Goal: Task Accomplishment & Management: Manage account settings

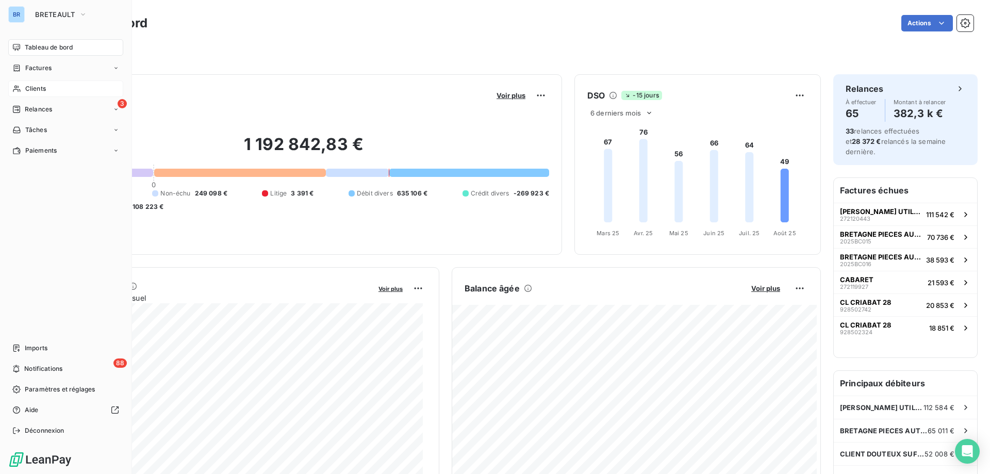
click at [43, 87] on span "Clients" at bounding box center [35, 88] width 21 height 9
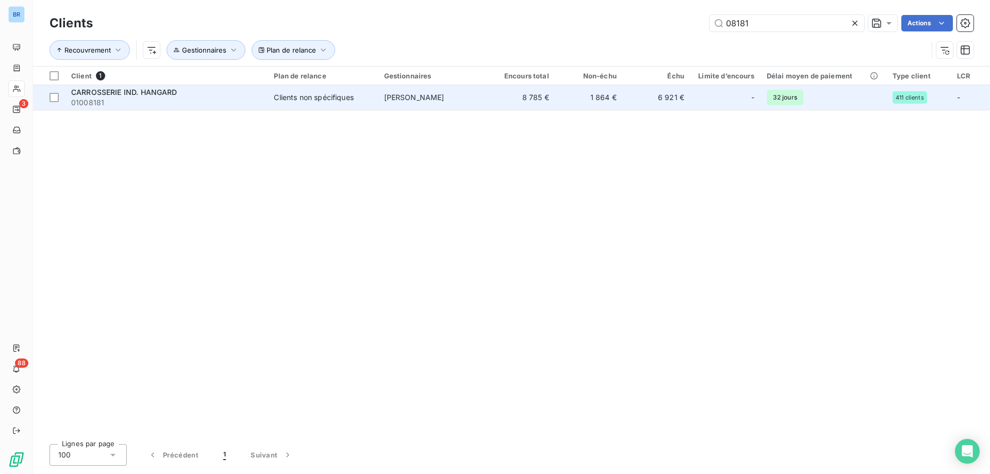
type input "08181"
click at [477, 97] on td "[PERSON_NAME]" at bounding box center [433, 97] width 110 height 25
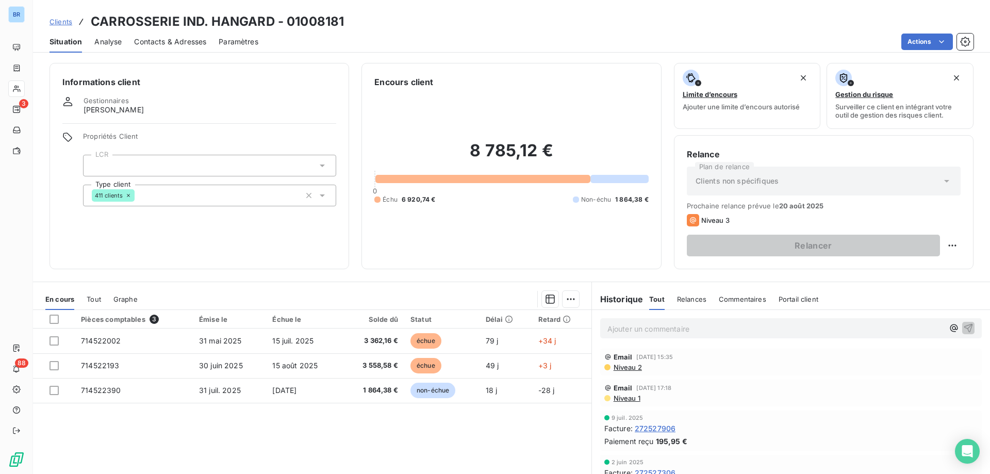
click at [148, 37] on span "Contacts & Adresses" at bounding box center [170, 42] width 72 height 10
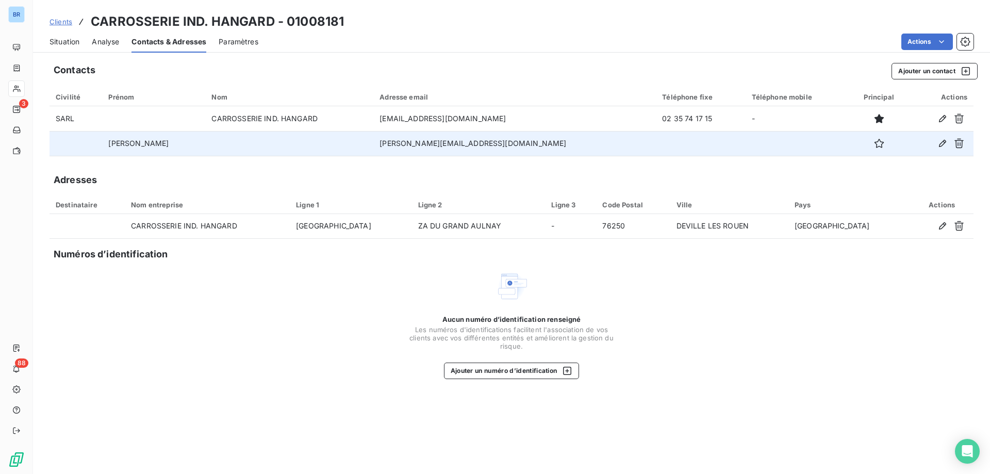
click at [420, 143] on td "[PERSON_NAME][EMAIL_ADDRESS][DOMAIN_NAME]" at bounding box center [514, 143] width 283 height 25
click at [424, 143] on td "[PERSON_NAME][EMAIL_ADDRESS][DOMAIN_NAME]" at bounding box center [514, 143] width 283 height 25
click at [422, 142] on td "[PERSON_NAME][EMAIL_ADDRESS][DOMAIN_NAME]" at bounding box center [514, 143] width 283 height 25
click at [941, 140] on icon "button" at bounding box center [943, 143] width 10 height 10
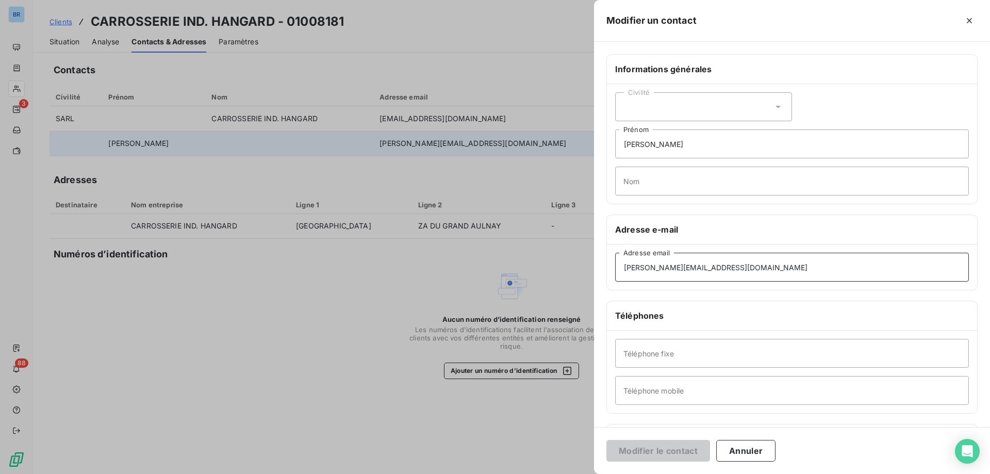
click at [658, 267] on input "[PERSON_NAME][EMAIL_ADDRESS][DOMAIN_NAME]" at bounding box center [792, 267] width 354 height 29
click at [784, 260] on input "[PERSON_NAME][EMAIL_ADDRESS][DOMAIN_NAME]" at bounding box center [792, 267] width 354 height 29
type input "[PERSON_NAME][EMAIL_ADDRESS][DOMAIN_NAME]"
click at [645, 449] on button "Modifier le contact" at bounding box center [659, 451] width 104 height 22
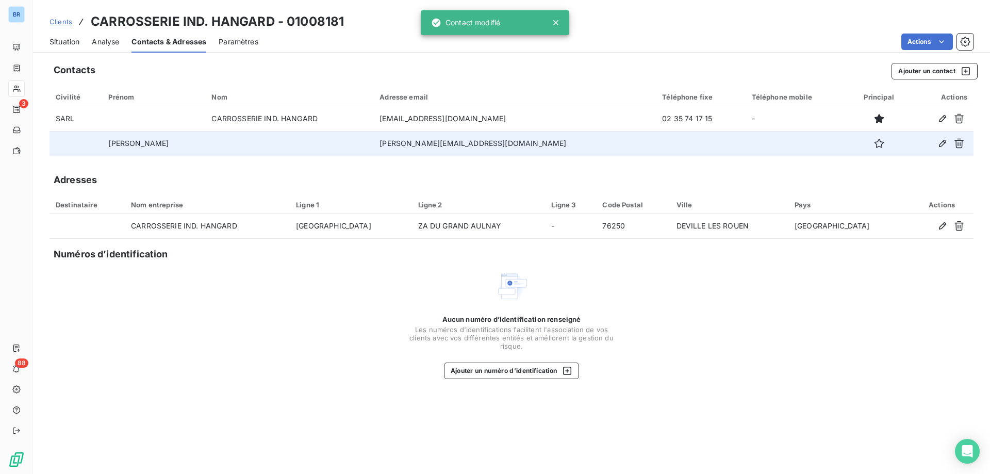
click at [149, 139] on td "[PERSON_NAME]" at bounding box center [153, 143] width 103 height 25
click at [155, 144] on td "[PERSON_NAME]" at bounding box center [153, 143] width 103 height 25
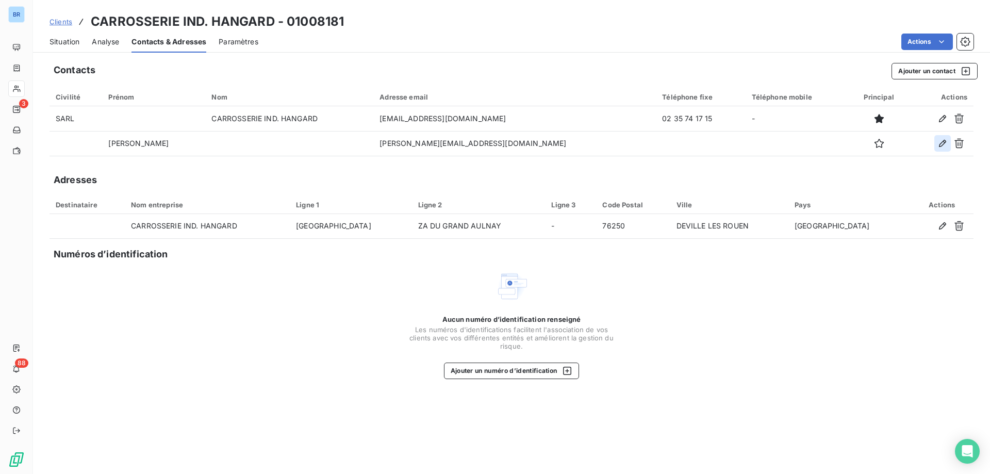
click at [943, 145] on icon "button" at bounding box center [942, 143] width 7 height 7
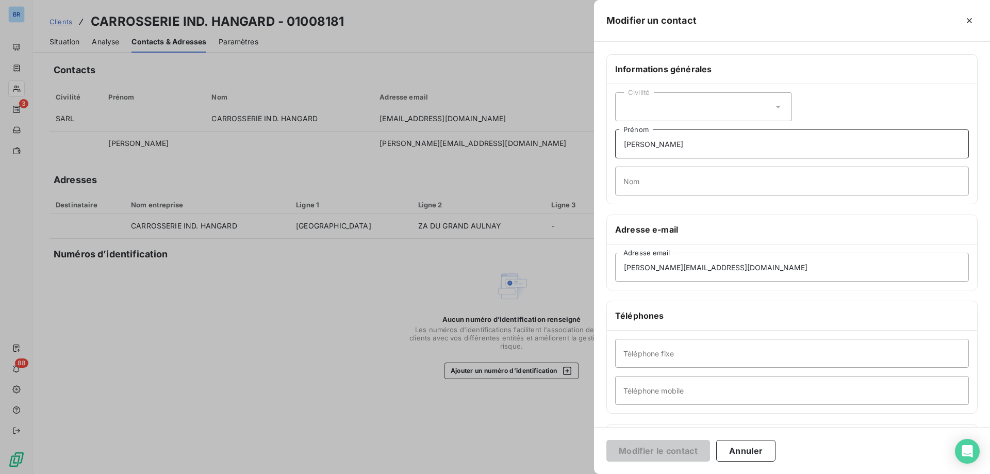
click at [668, 144] on input "[PERSON_NAME]" at bounding box center [792, 143] width 354 height 29
type input "E"
type input "[PERSON_NAME]"
click at [670, 445] on button "Modifier le contact" at bounding box center [659, 451] width 104 height 22
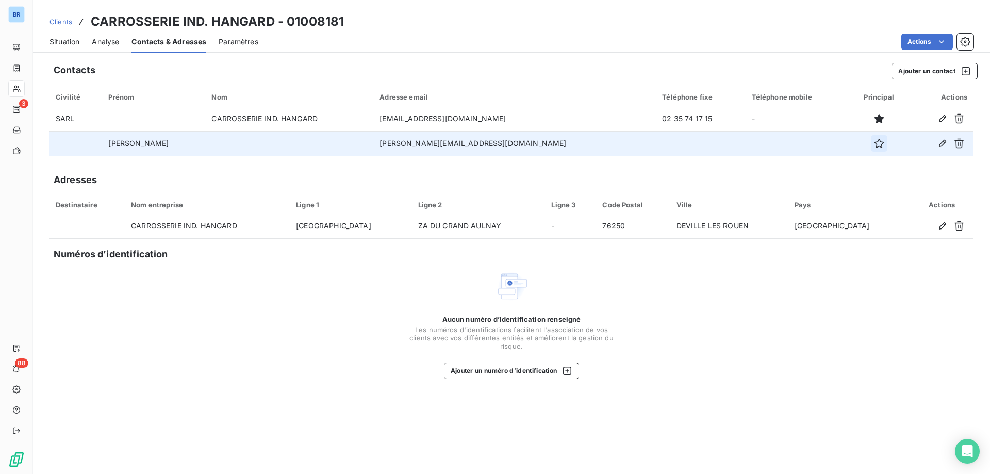
click at [874, 144] on icon "button" at bounding box center [879, 143] width 10 height 10
click at [70, 44] on span "Situation" at bounding box center [65, 42] width 30 height 10
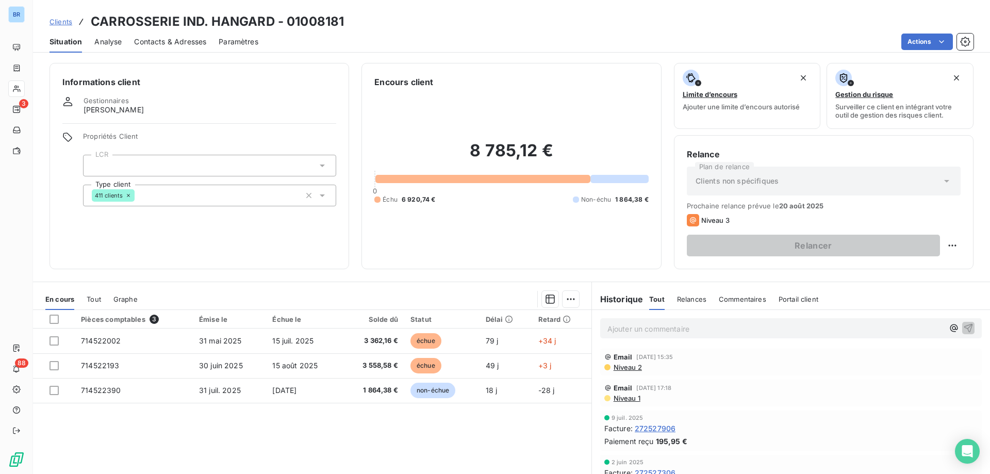
click at [739, 297] on span "Commentaires" at bounding box center [742, 299] width 47 height 8
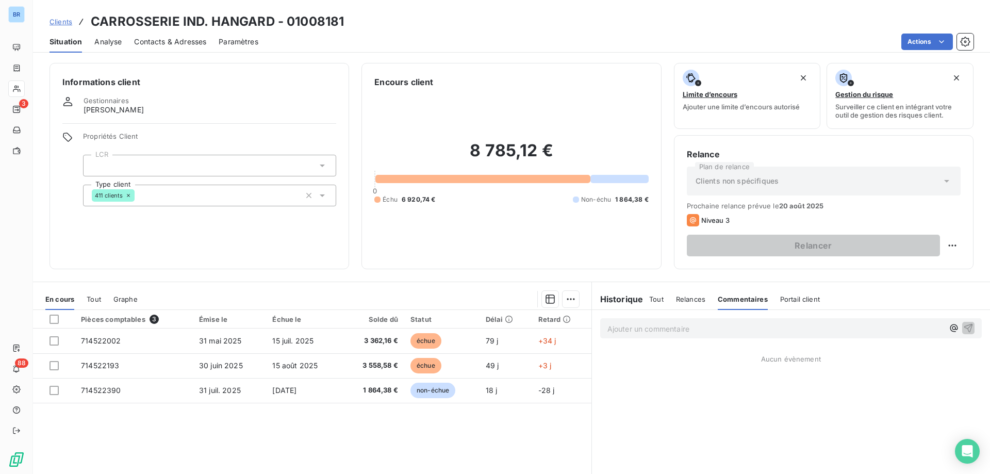
click at [632, 323] on p "Ajouter un commentaire ﻿" at bounding box center [776, 328] width 336 height 13
click at [830, 327] on p "J'ai eu [PERSON_NAME] à la compta qui fait le règlement ce jour" at bounding box center [776, 328] width 336 height 12
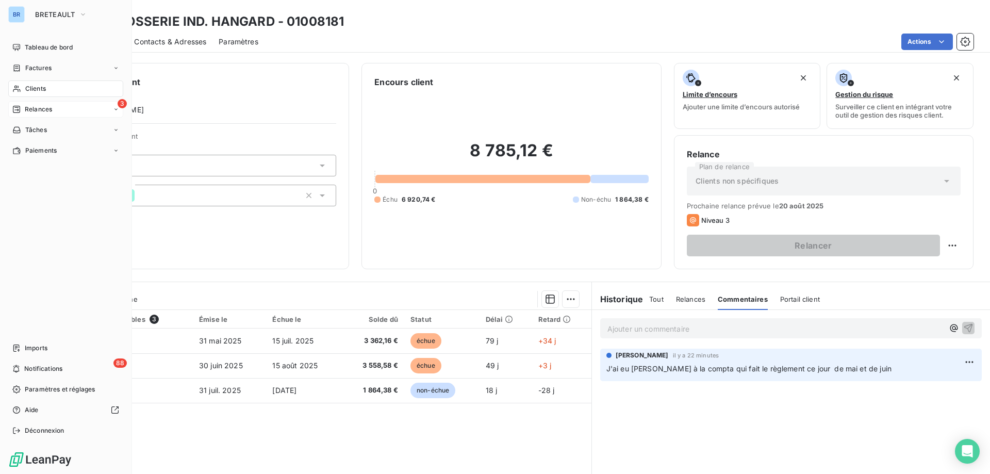
click at [56, 109] on div "3 Relances" at bounding box center [65, 109] width 115 height 17
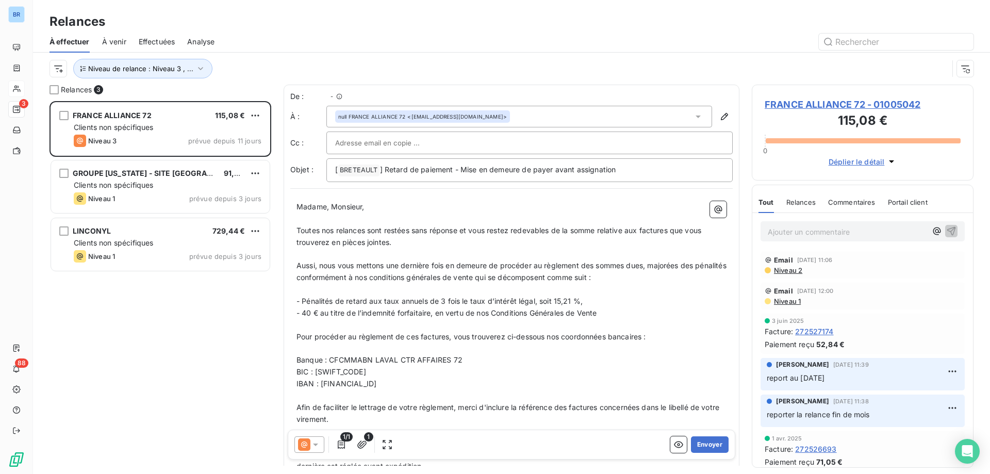
scroll to position [365, 214]
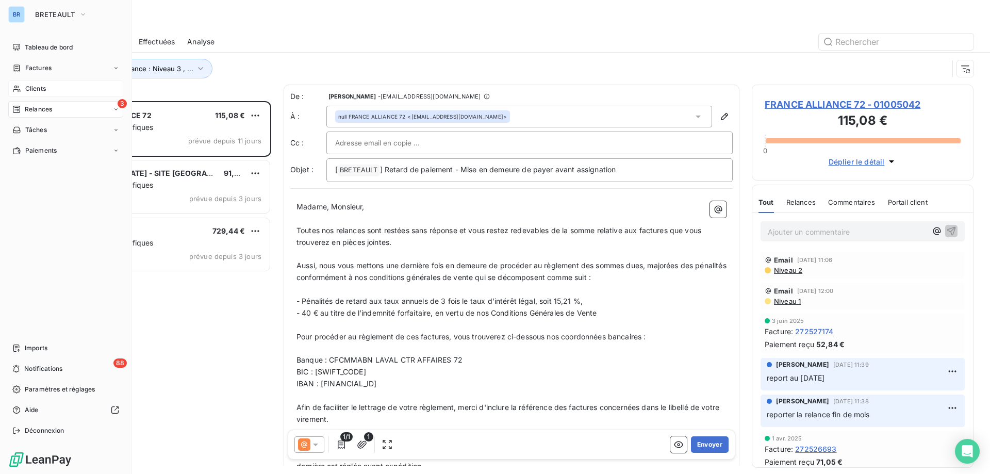
click at [112, 108] on div "3 Relances" at bounding box center [65, 109] width 115 height 17
click at [96, 171] on div "Effectuées" at bounding box center [72, 171] width 103 height 17
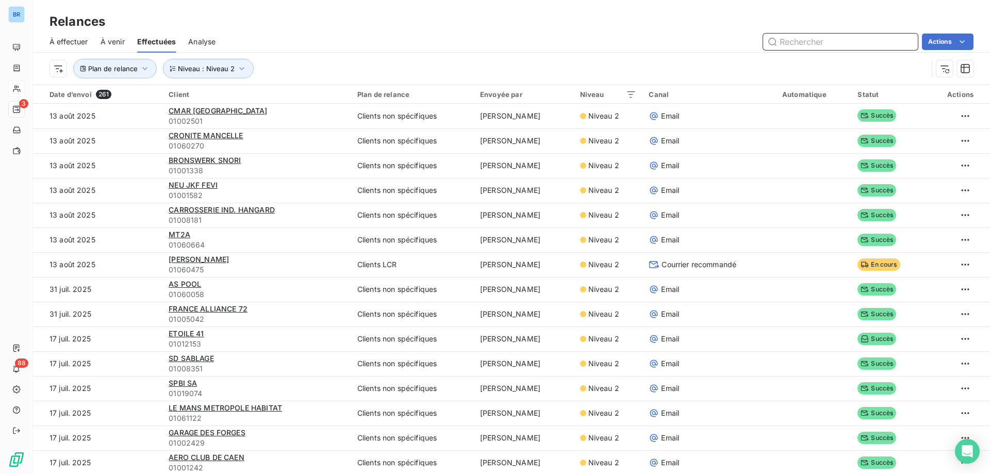
click at [773, 43] on input "text" at bounding box center [840, 42] width 155 height 17
type input "60475"
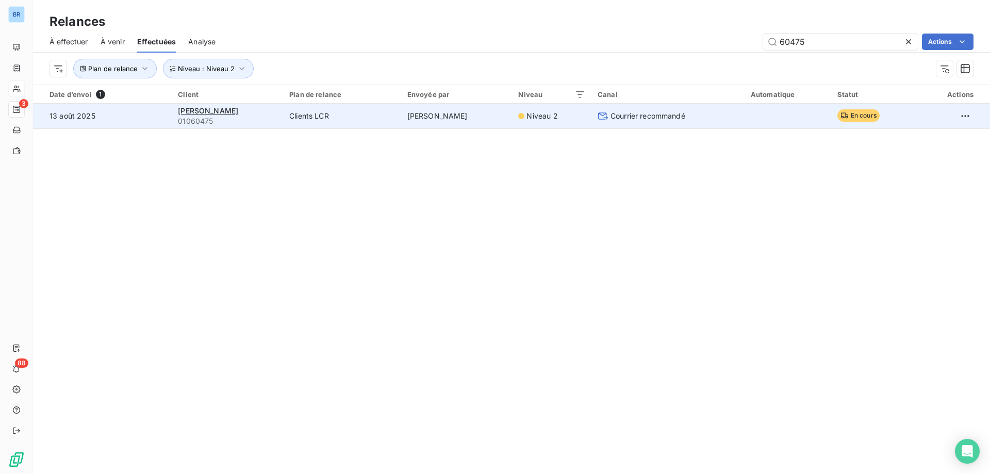
click at [563, 118] on div "Niveau 2" at bounding box center [551, 116] width 67 height 10
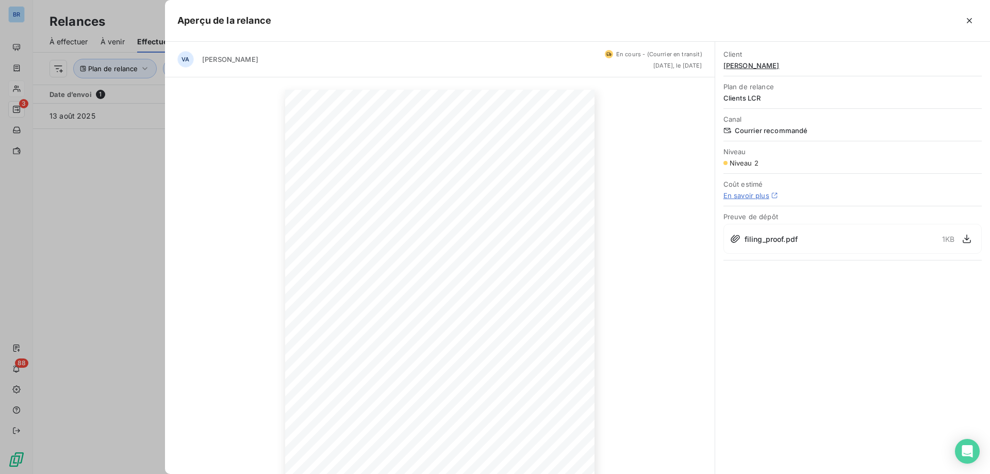
click at [740, 62] on span "[PERSON_NAME]" at bounding box center [853, 65] width 258 height 8
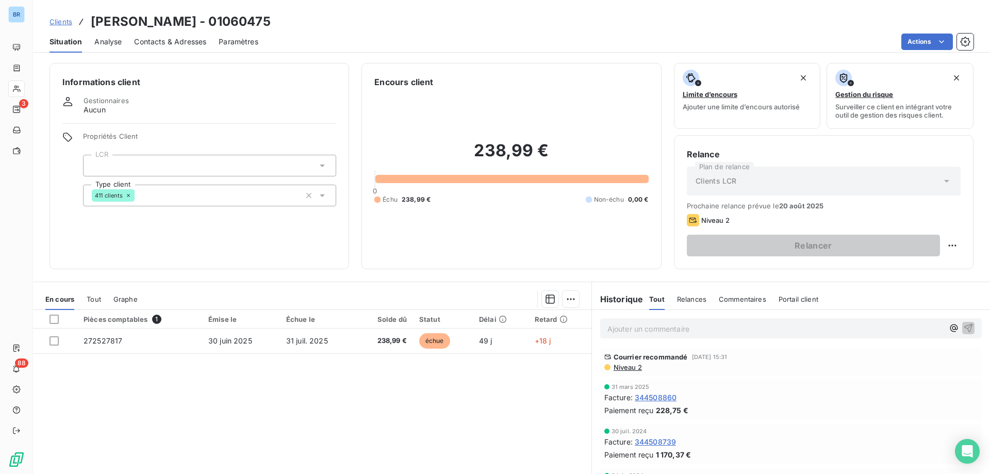
scroll to position [66, 0]
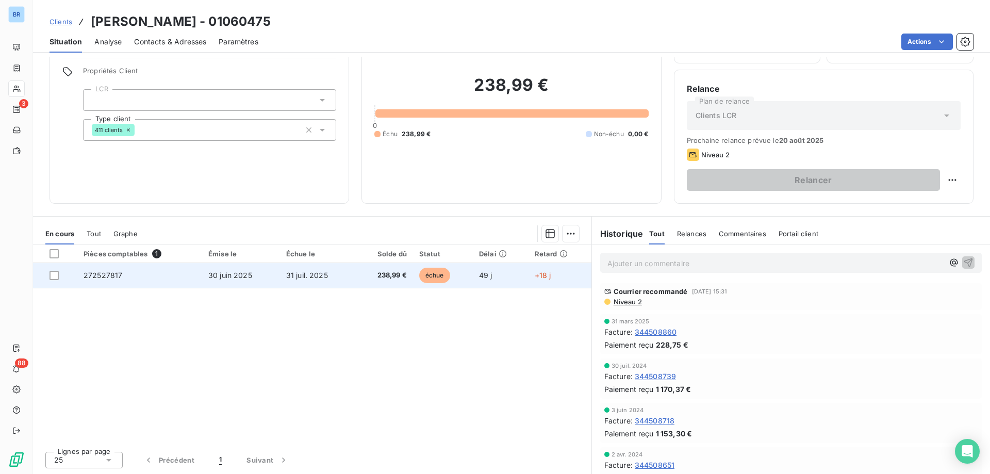
click at [248, 279] on span "30 juin 2025" at bounding box center [230, 275] width 44 height 9
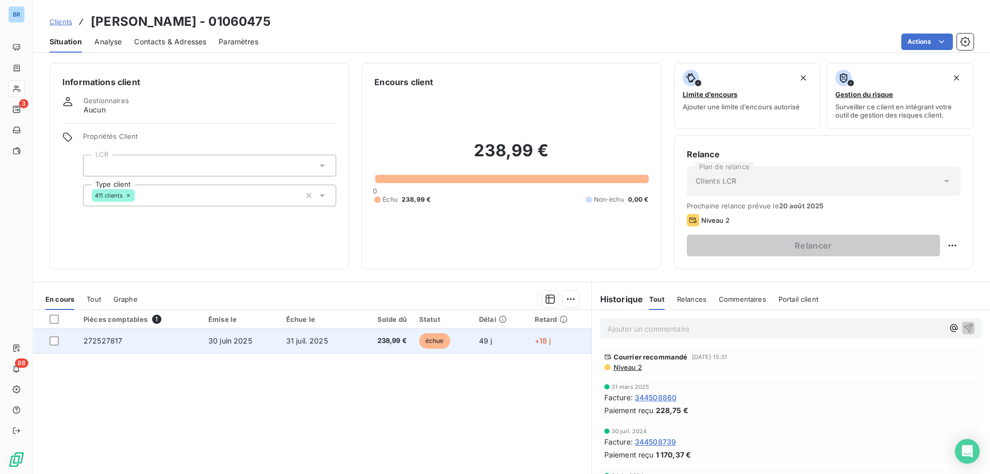
click at [247, 334] on td "30 juin 2025" at bounding box center [241, 341] width 78 height 25
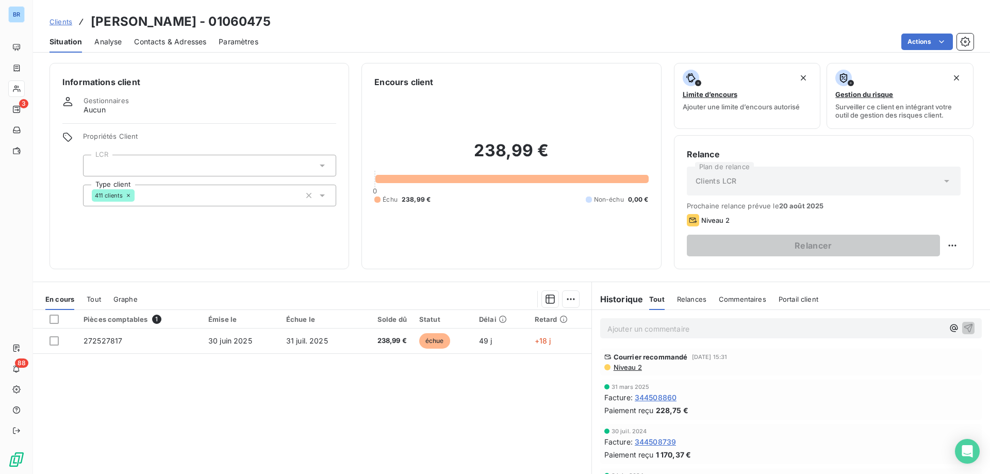
click at [751, 295] on span "Commentaires" at bounding box center [742, 299] width 47 height 8
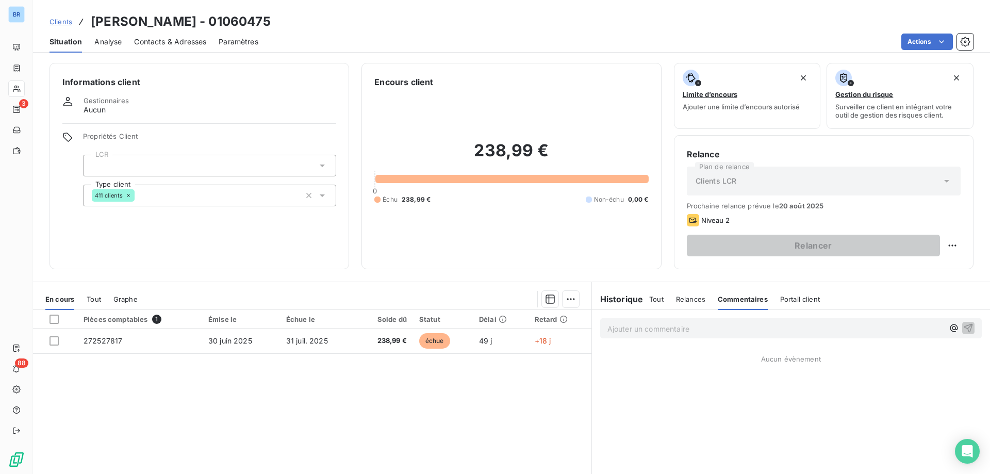
click at [623, 329] on p "Ajouter un commentaire ﻿" at bounding box center [776, 328] width 336 height 13
click at [641, 334] on p "Ajouter un commentaire ﻿" at bounding box center [776, 328] width 336 height 13
click at [619, 328] on p "J A" at bounding box center [776, 328] width 336 height 12
click at [647, 326] on p "J 'ai eu Me" at bounding box center [776, 328] width 336 height 12
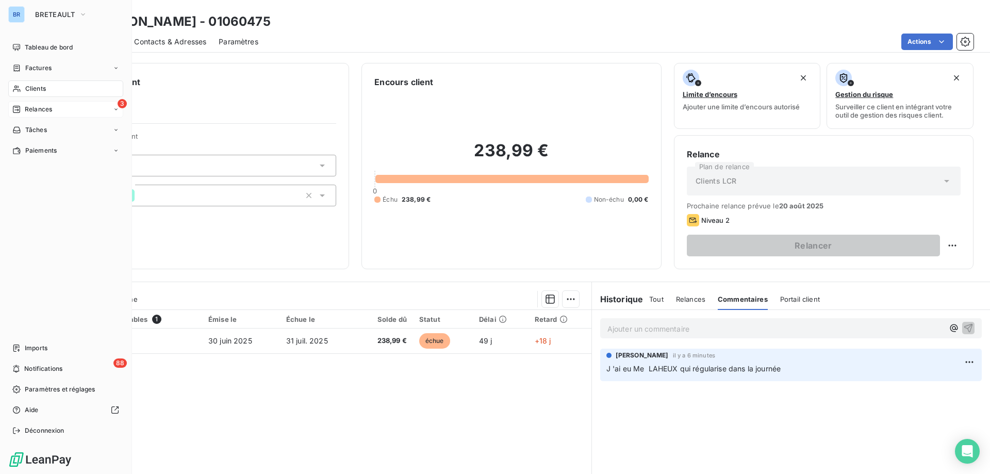
click at [44, 108] on span "Relances" at bounding box center [38, 109] width 27 height 9
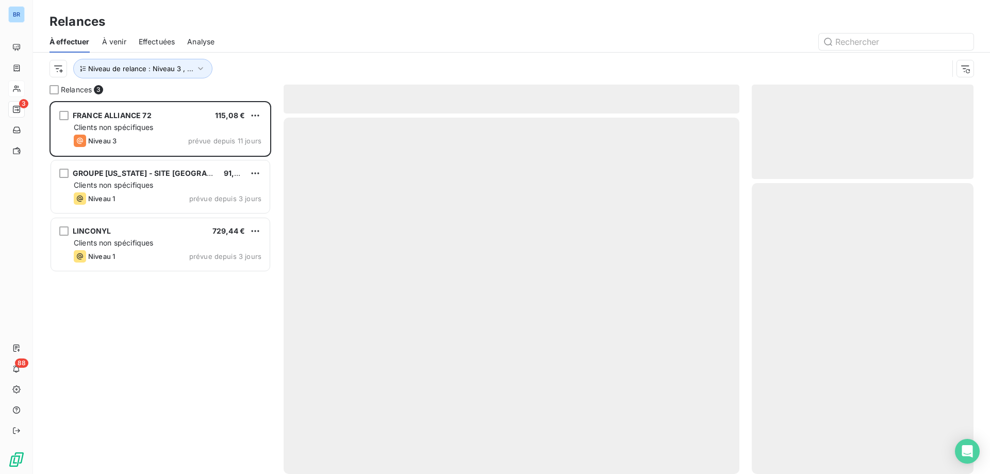
scroll to position [365, 214]
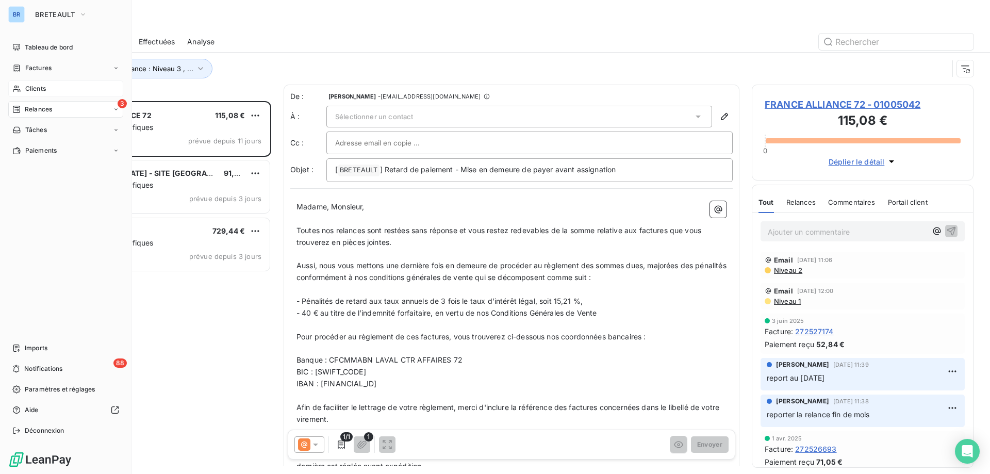
click at [117, 108] on icon at bounding box center [116, 109] width 6 height 6
click at [80, 169] on div "Effectuées" at bounding box center [72, 171] width 103 height 17
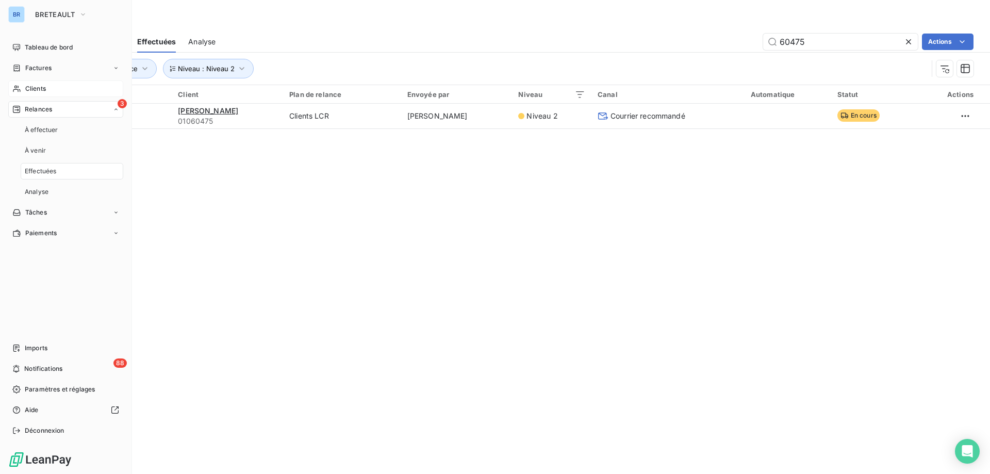
click at [103, 170] on div "Effectuées" at bounding box center [72, 171] width 103 height 17
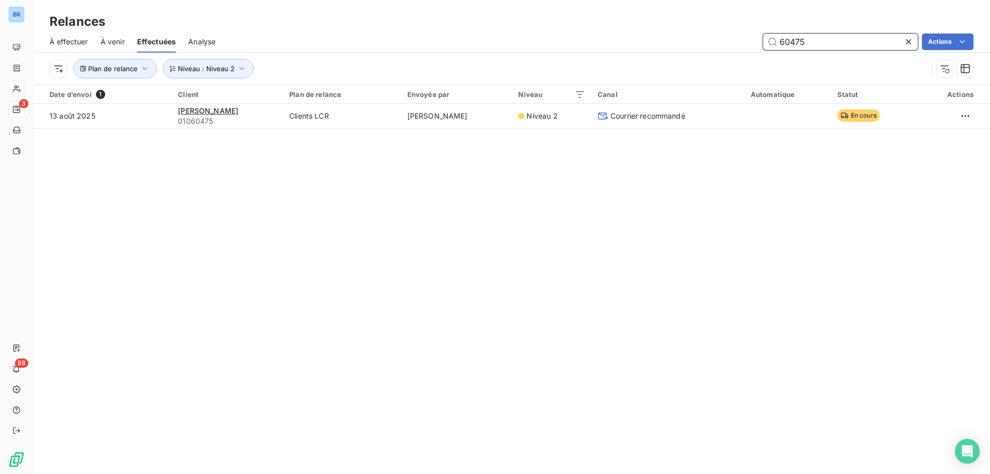
click at [810, 42] on input "60475" at bounding box center [840, 42] width 155 height 17
type input "6"
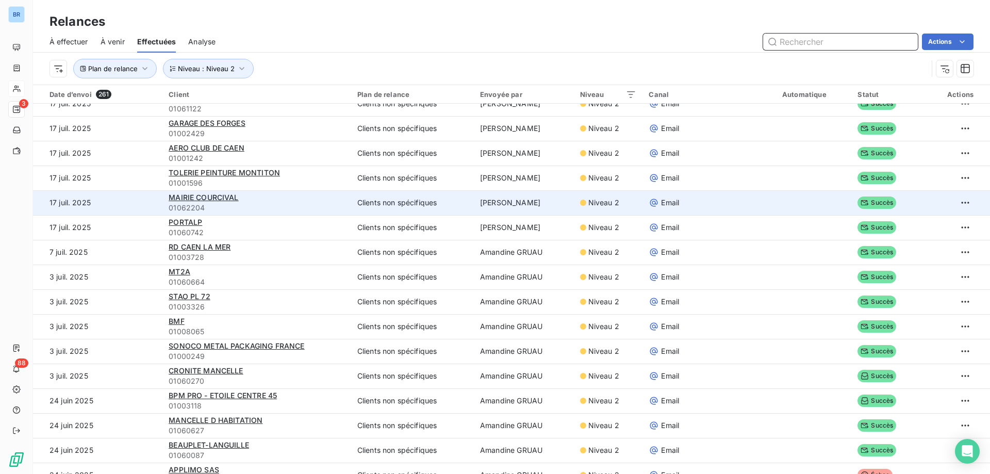
scroll to position [361, 0]
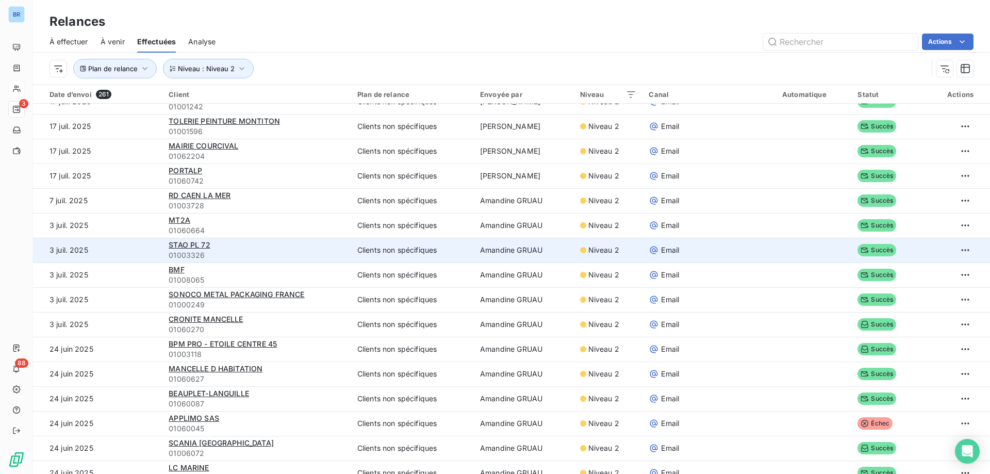
click at [291, 252] on span "01003326" at bounding box center [257, 255] width 176 height 10
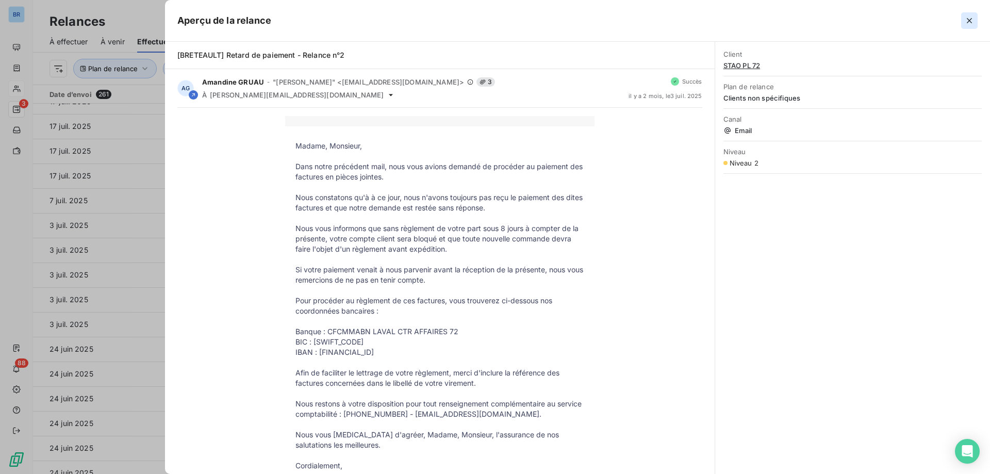
click at [970, 22] on icon "button" at bounding box center [970, 20] width 10 height 10
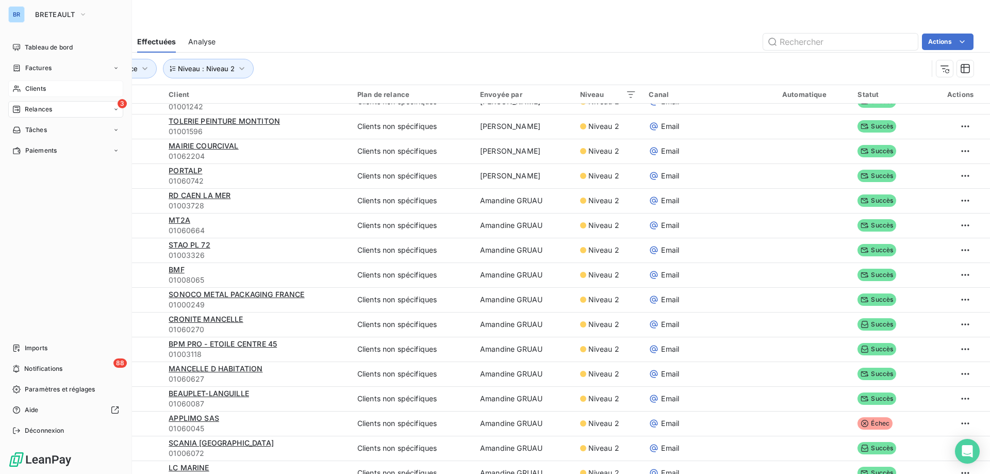
click at [39, 89] on span "Clients" at bounding box center [35, 88] width 21 height 9
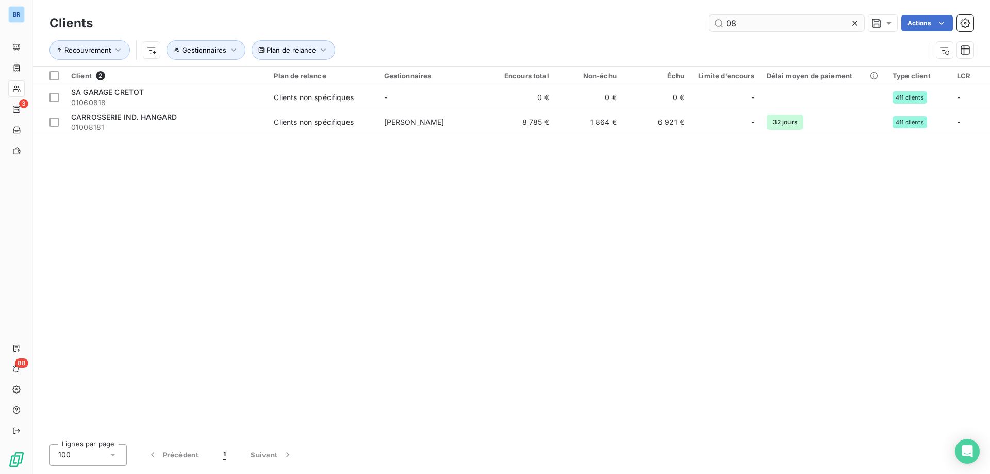
type input "0"
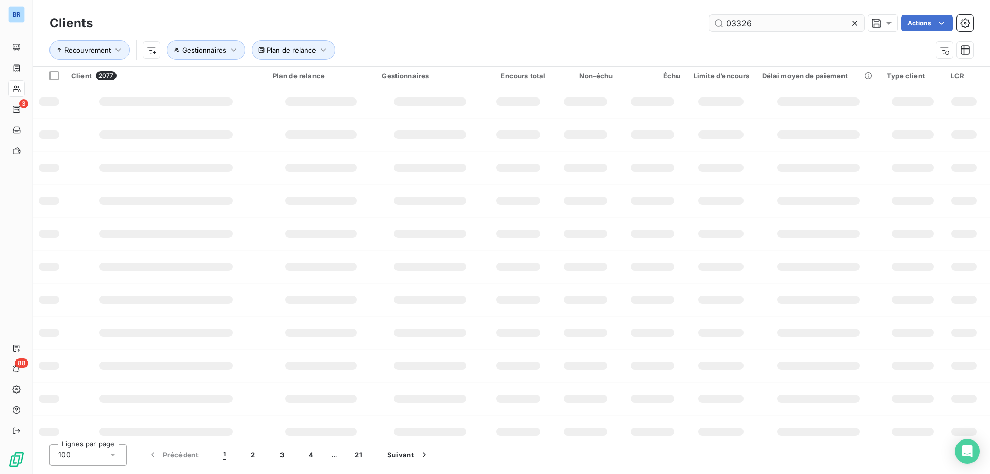
type input "03326"
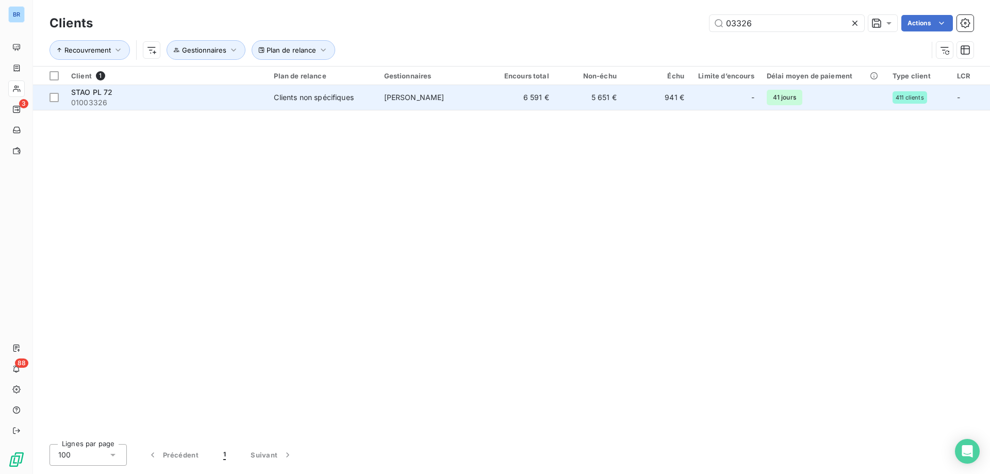
click at [489, 97] on td "6 591 €" at bounding box center [522, 97] width 68 height 25
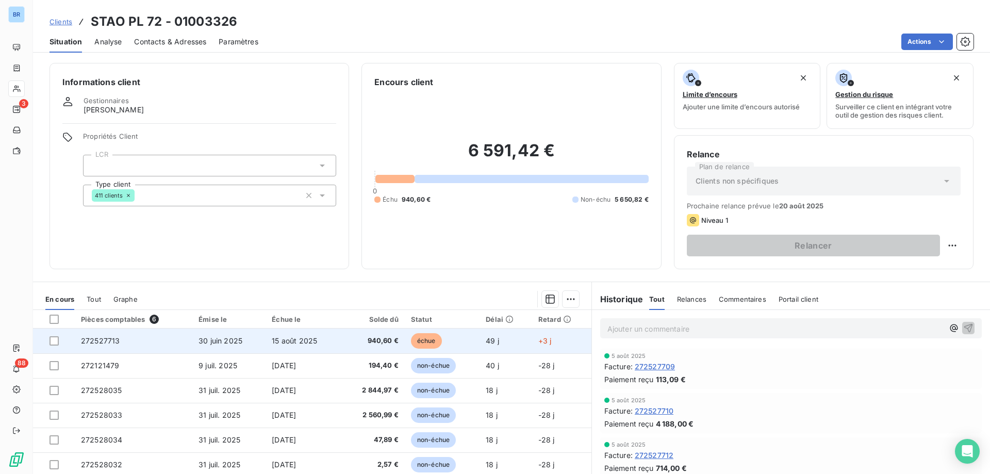
click at [256, 339] on td "30 juin 2025" at bounding box center [228, 341] width 73 height 25
